Goal: Task Accomplishment & Management: Manage account settings

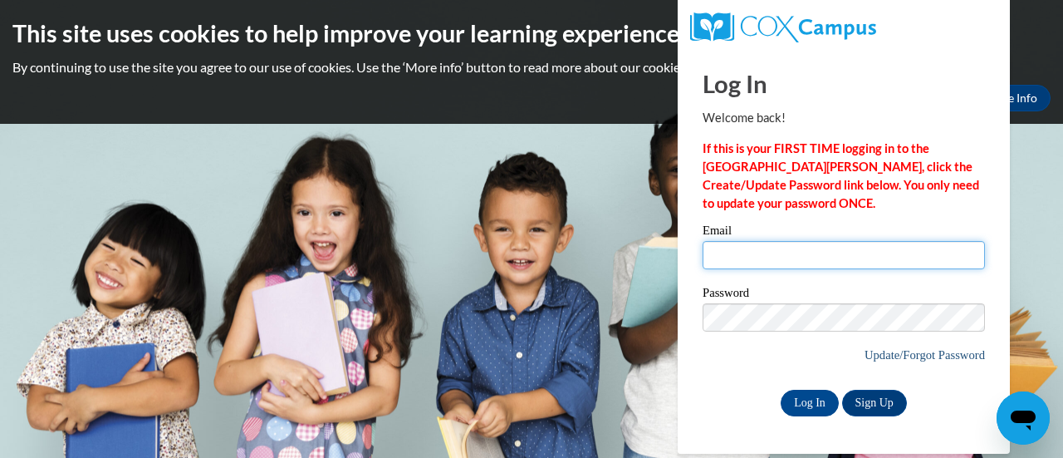
type input "[EMAIL_ADDRESS][DOMAIN_NAME]"
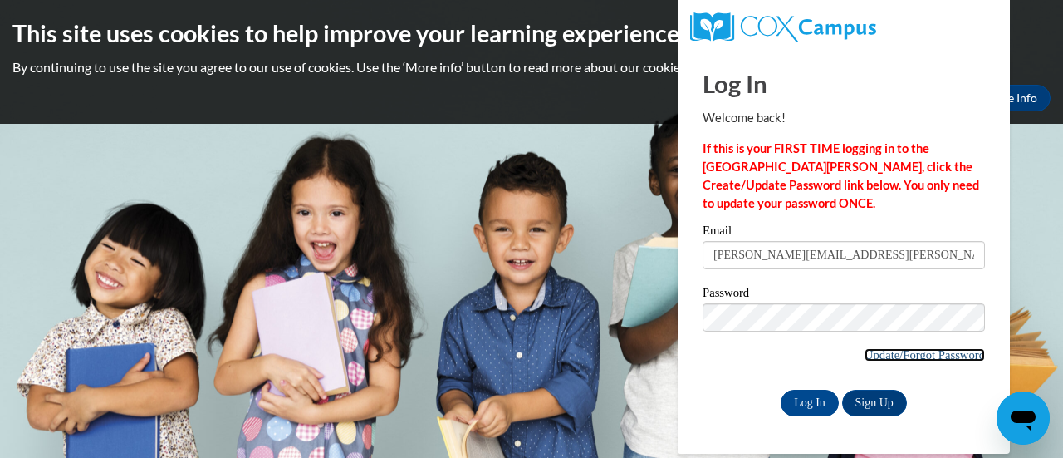
click at [912, 355] on link "Update/Forgot Password" at bounding box center [925, 354] width 120 height 13
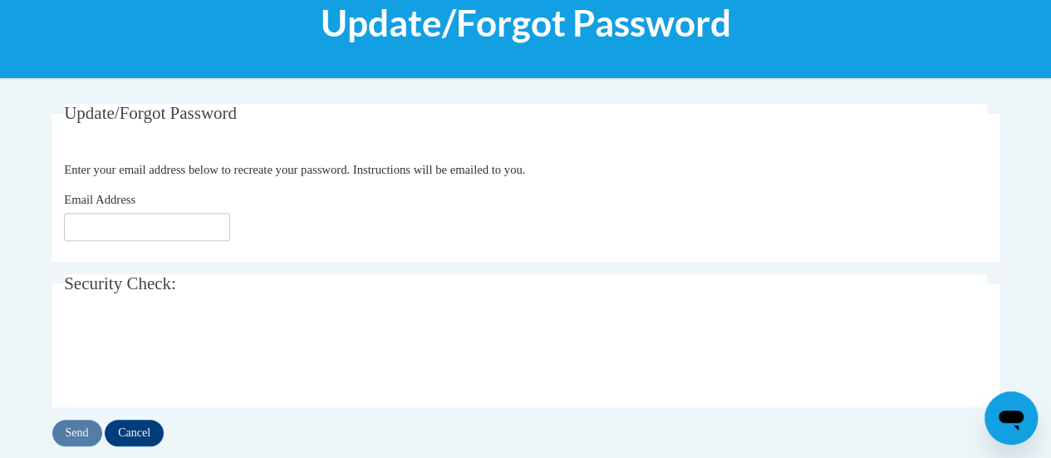
scroll to position [235, 0]
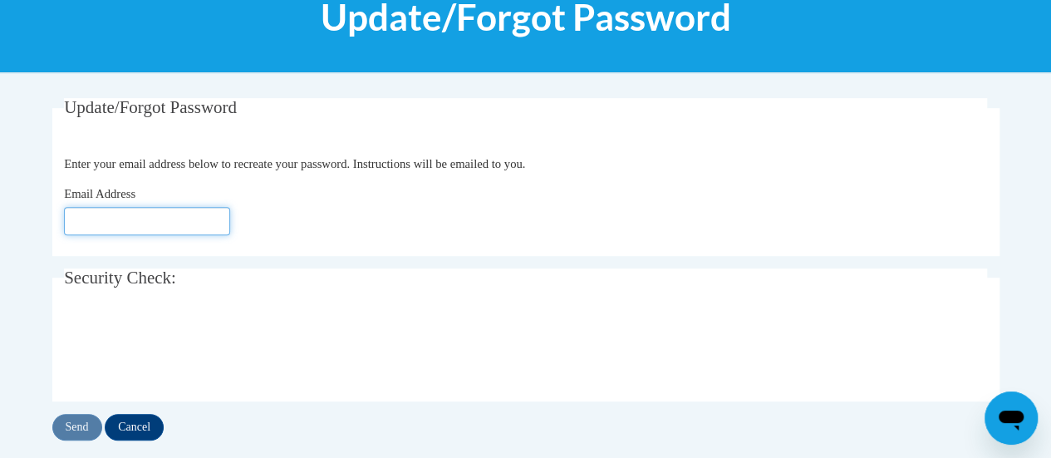
click at [158, 221] on input "Email Address" at bounding box center [147, 221] width 166 height 28
type input "[EMAIL_ADDRESS][DOMAIN_NAME]"
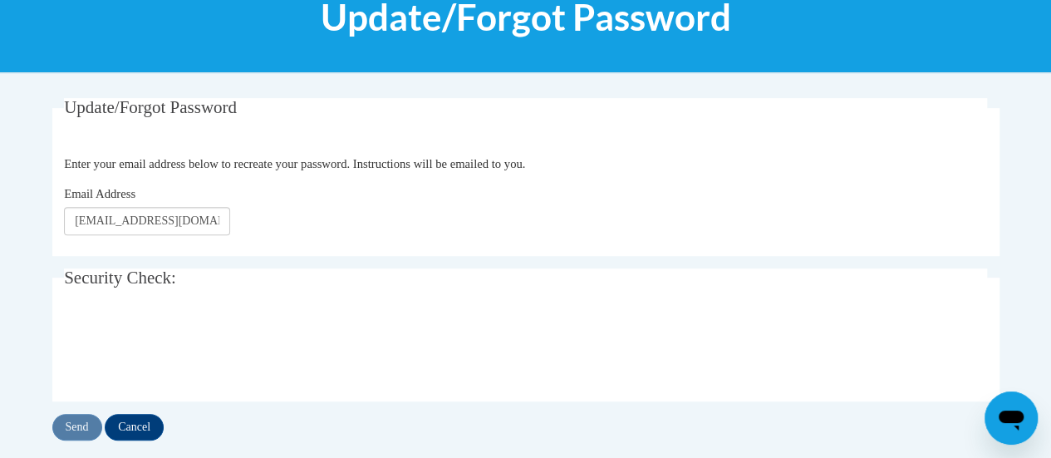
click at [516, 207] on div "Email Address donna.dawursk@rusd.org" at bounding box center [525, 209] width 923 height 51
click at [68, 429] on input "Send" at bounding box center [77, 427] width 50 height 27
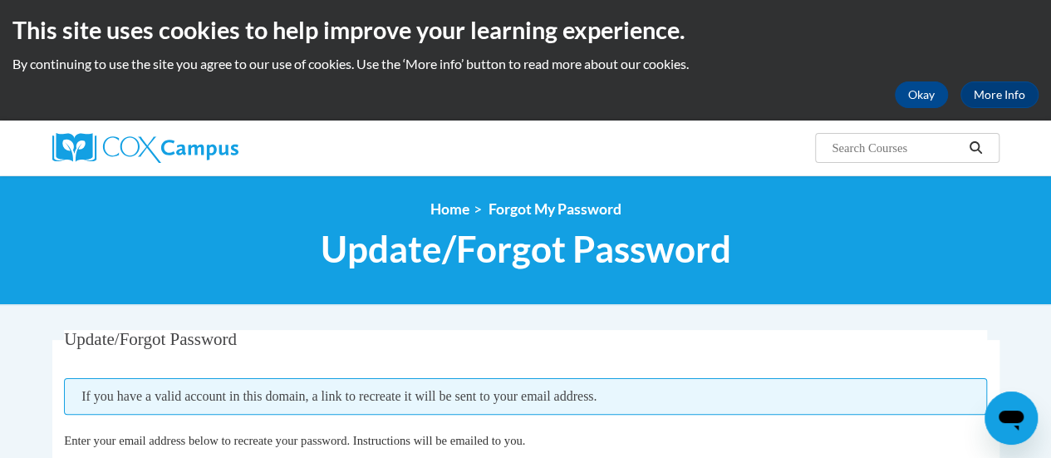
scroll to position [3, 0]
click at [922, 93] on button "Okay" at bounding box center [920, 94] width 53 height 27
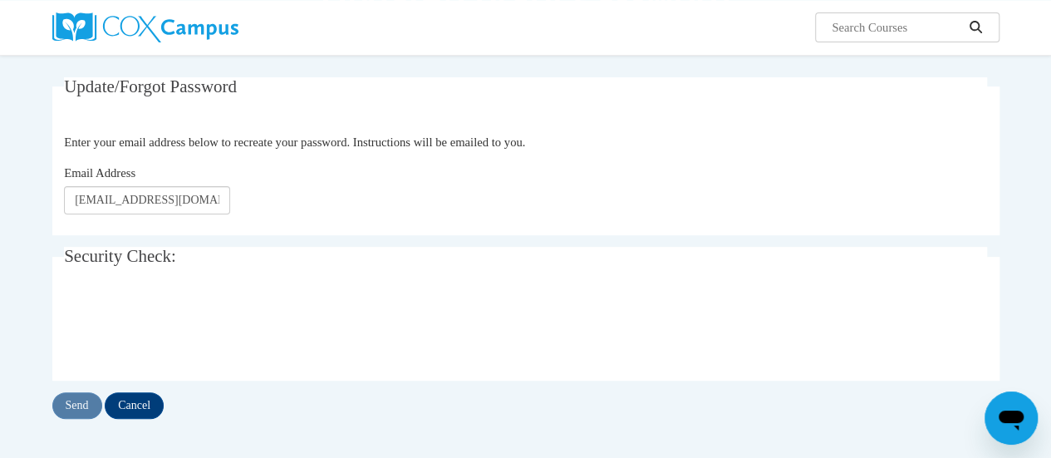
scroll to position [133, 0]
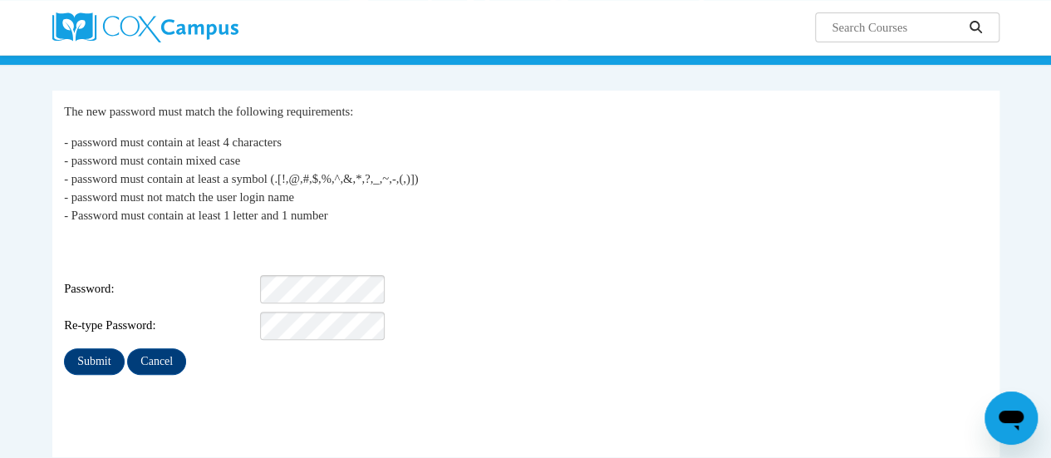
scroll to position [120, 0]
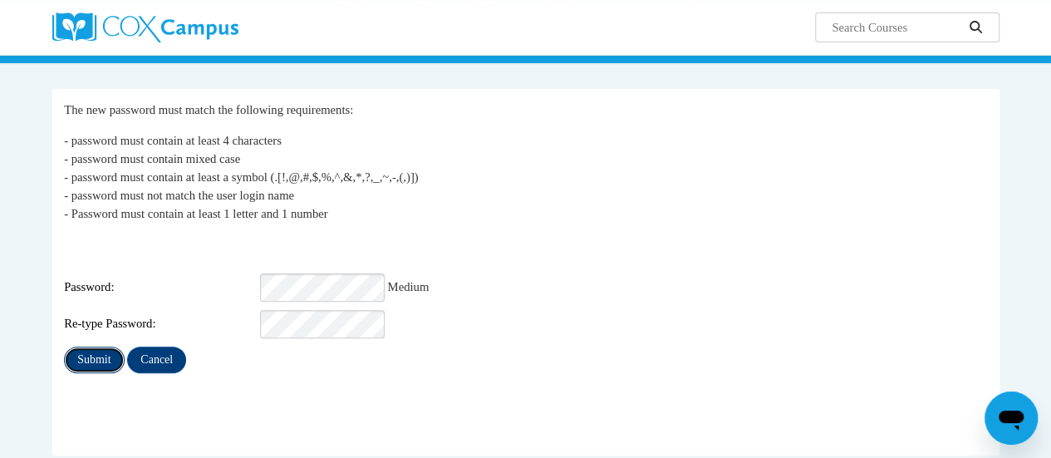
click at [90, 350] on input "Submit" at bounding box center [94, 359] width 60 height 27
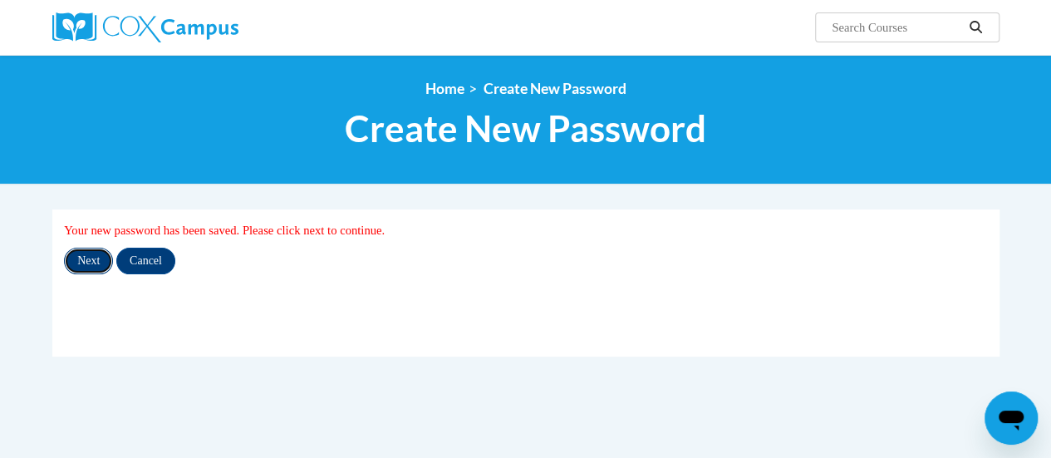
click at [91, 260] on input "Next" at bounding box center [88, 260] width 49 height 27
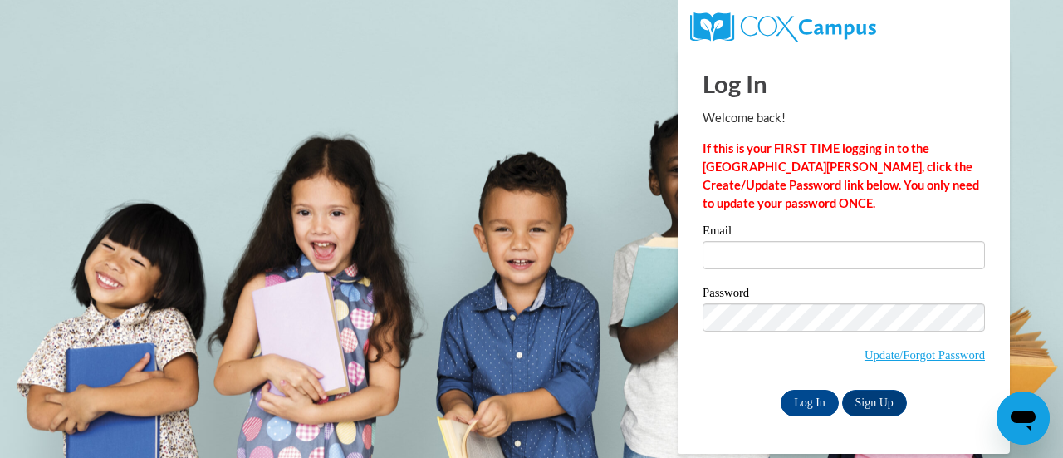
type input "[PERSON_NAME][EMAIL_ADDRESS][PERSON_NAME][DOMAIN_NAME]"
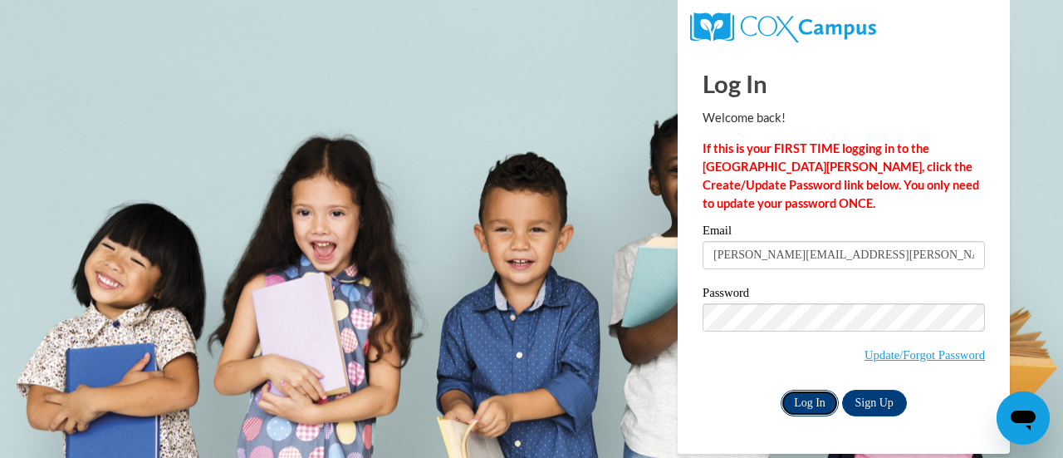
click at [808, 407] on input "Log In" at bounding box center [810, 403] width 58 height 27
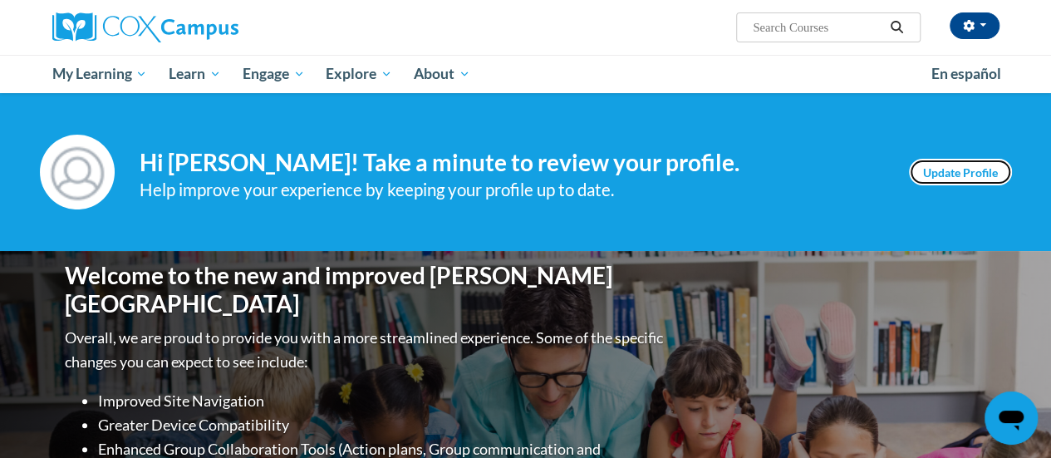
click at [956, 166] on link "Update Profile" at bounding box center [960, 172] width 103 height 27
